Goal: Task Accomplishment & Management: Use online tool/utility

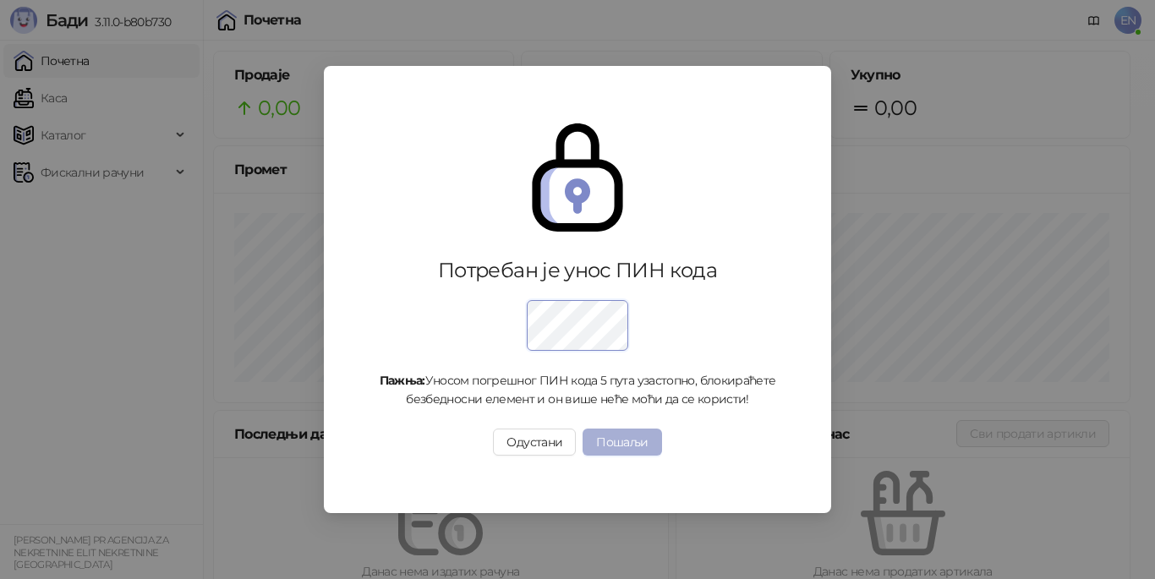
click at [607, 439] on button "Пошаљи" at bounding box center [622, 442] width 79 height 27
click at [633, 448] on div "Потребан је унос ПИН кода Пажња: Уносом погрешног ПИН кода 5 пута узастопно, бл…" at bounding box center [577, 289] width 1155 height 579
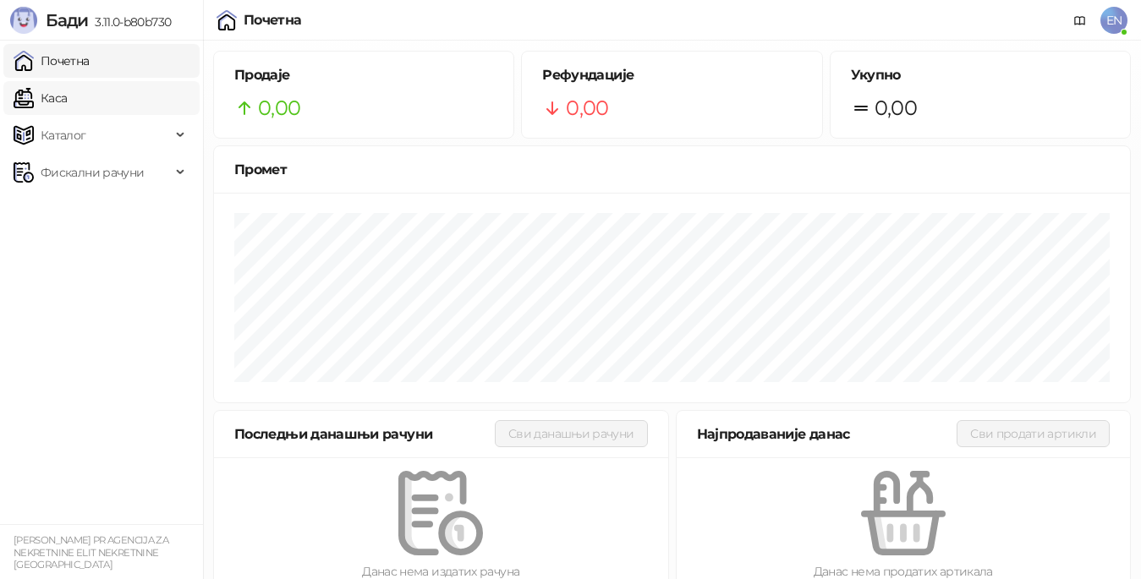
click at [67, 108] on link "Каса" at bounding box center [40, 98] width 53 height 34
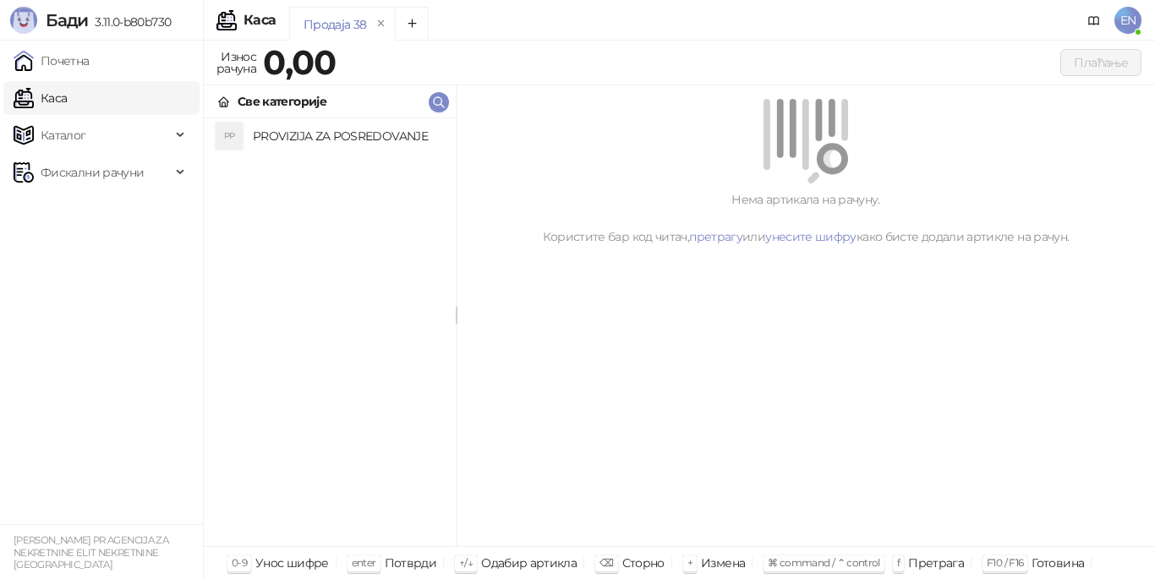
click at [404, 143] on h4 "PROVIZIJA ZA POSREDOVANJE" at bounding box center [347, 136] width 189 height 27
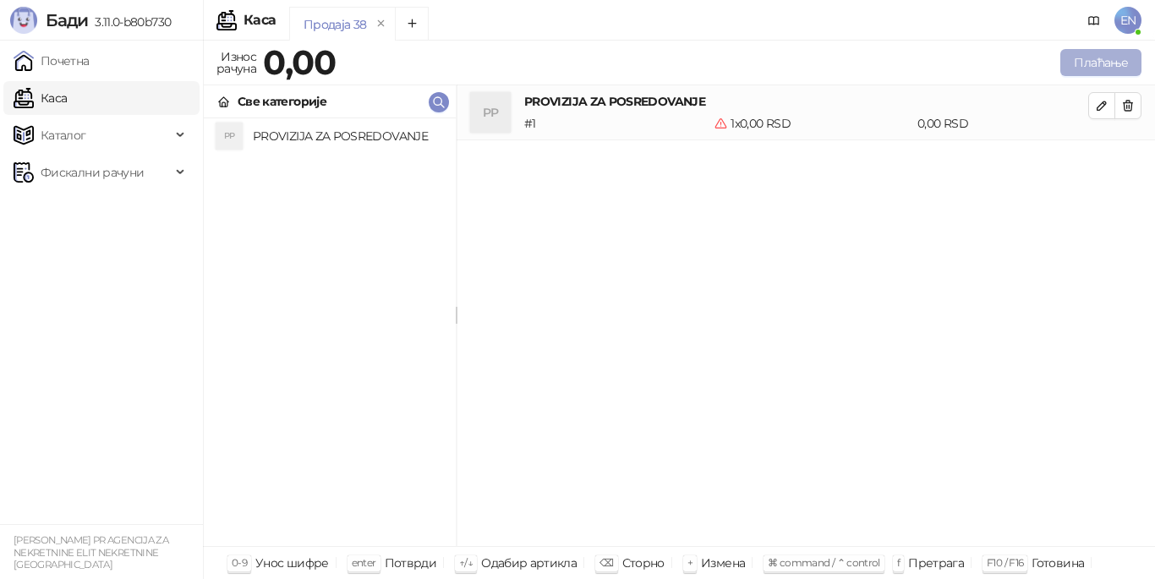
click at [1092, 67] on button "Плаћање" at bounding box center [1101, 62] width 81 height 27
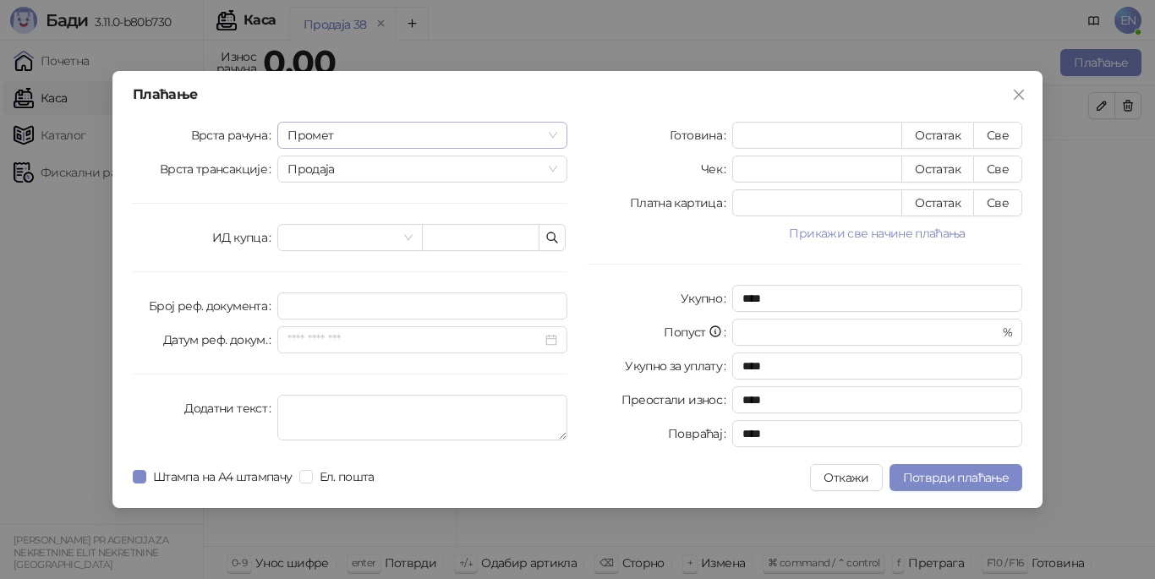
click at [480, 125] on span "Промет" at bounding box center [423, 135] width 270 height 25
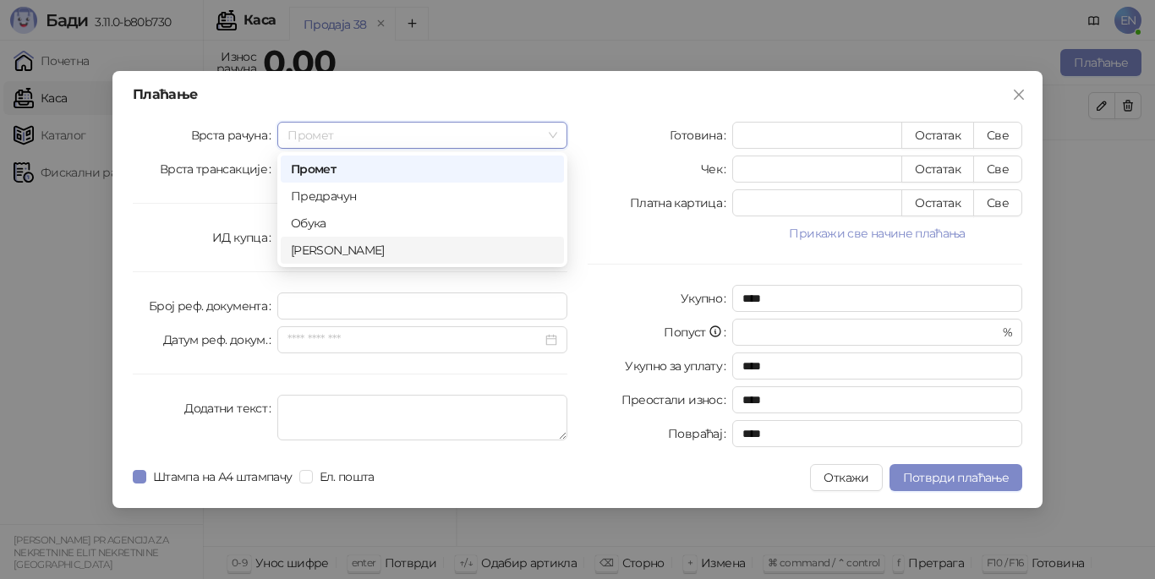
click at [315, 256] on div "[PERSON_NAME]" at bounding box center [422, 250] width 263 height 19
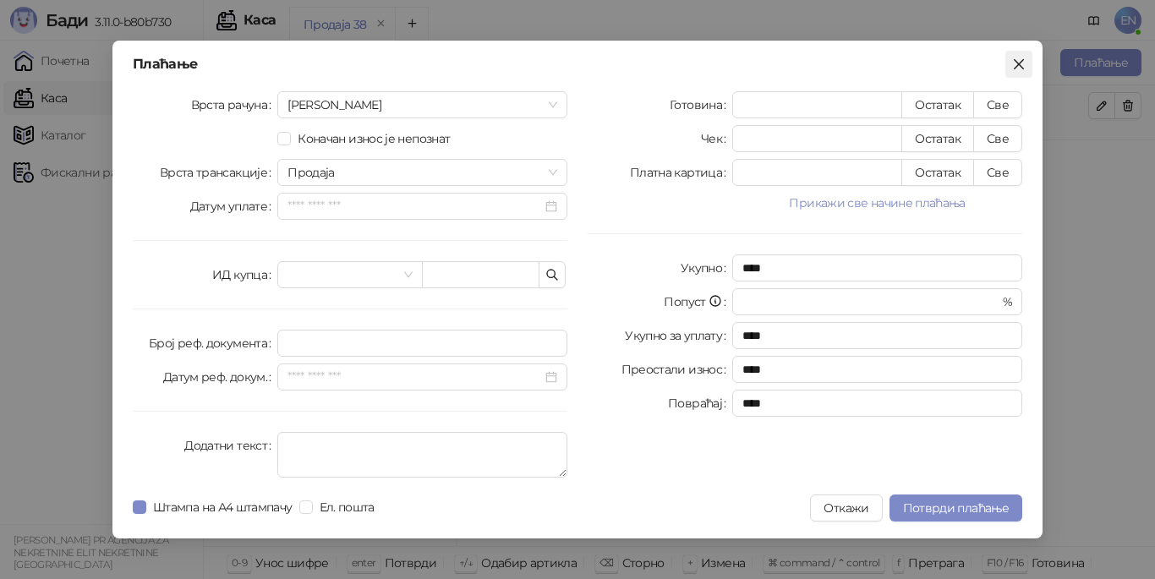
click at [1021, 57] on button "Close" at bounding box center [1019, 64] width 27 height 27
